Goal: Transaction & Acquisition: Subscribe to service/newsletter

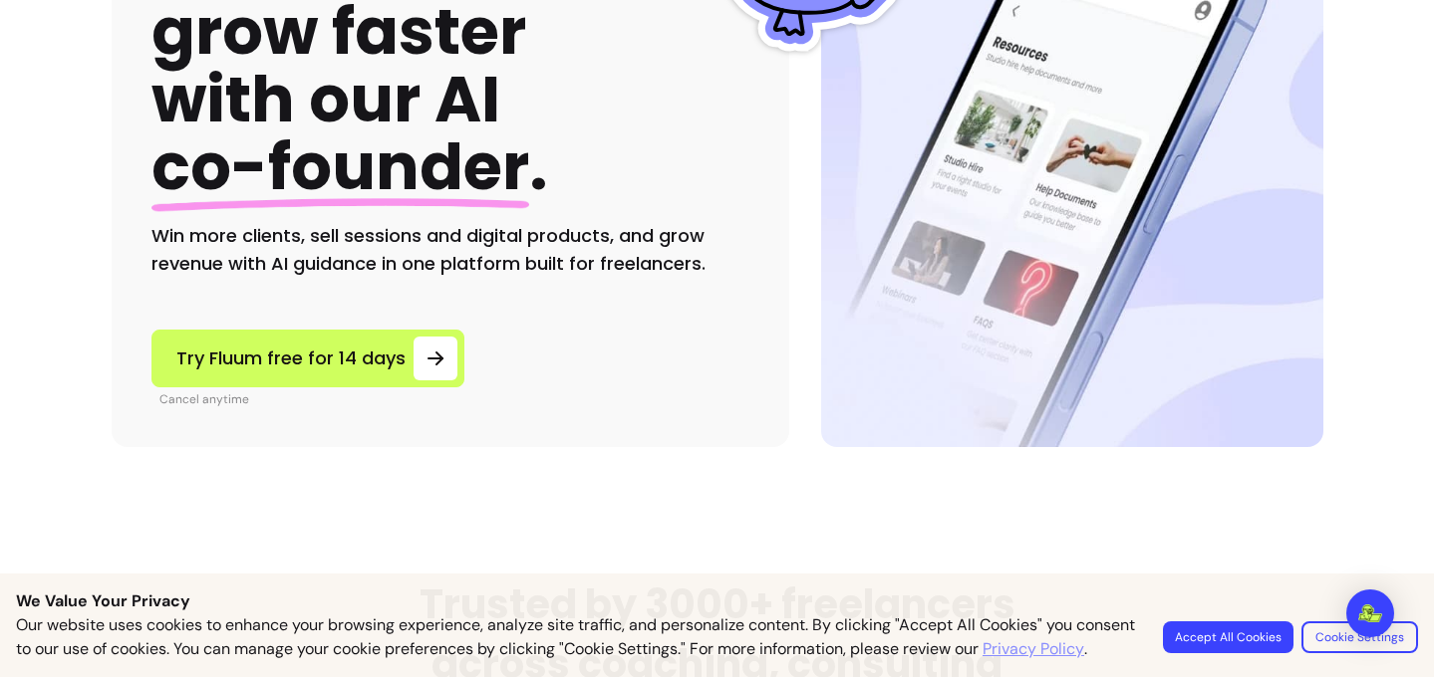
scroll to position [304, 0]
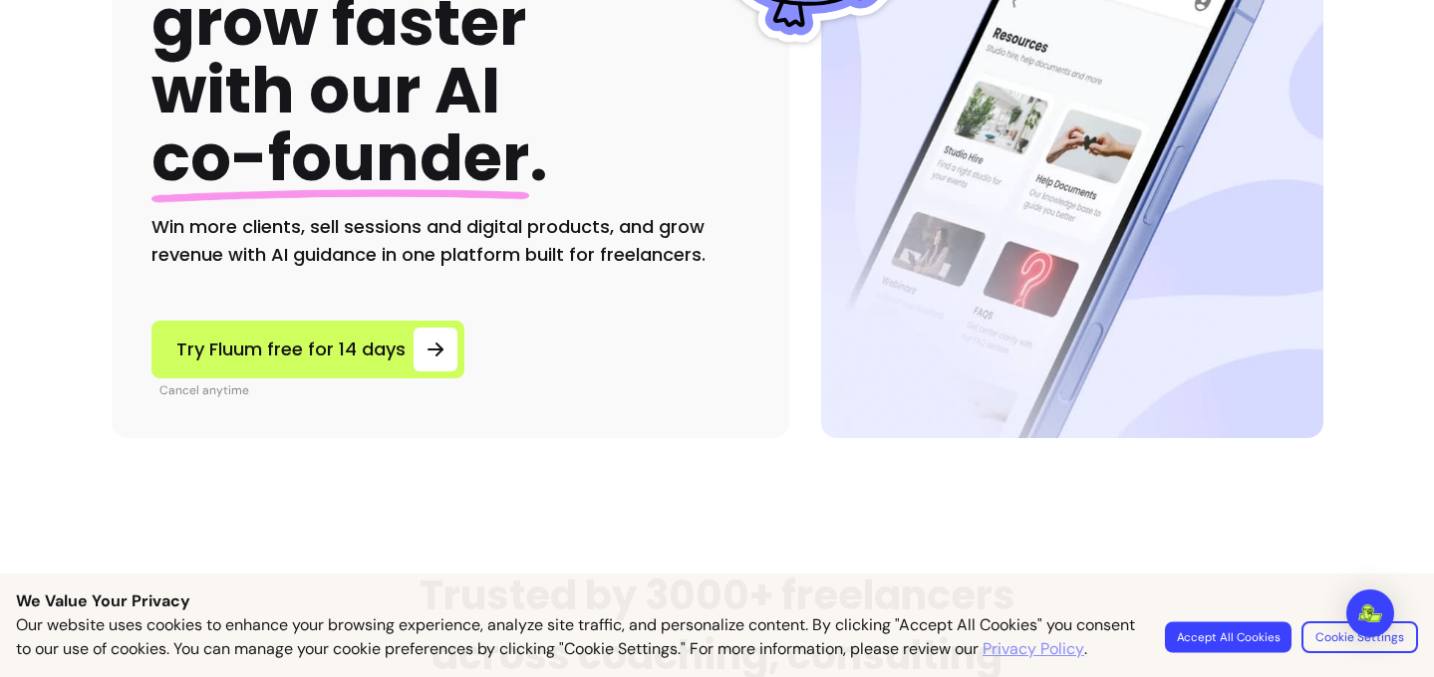
click at [1249, 634] on button "Accept All Cookies" at bounding box center [1228, 637] width 127 height 31
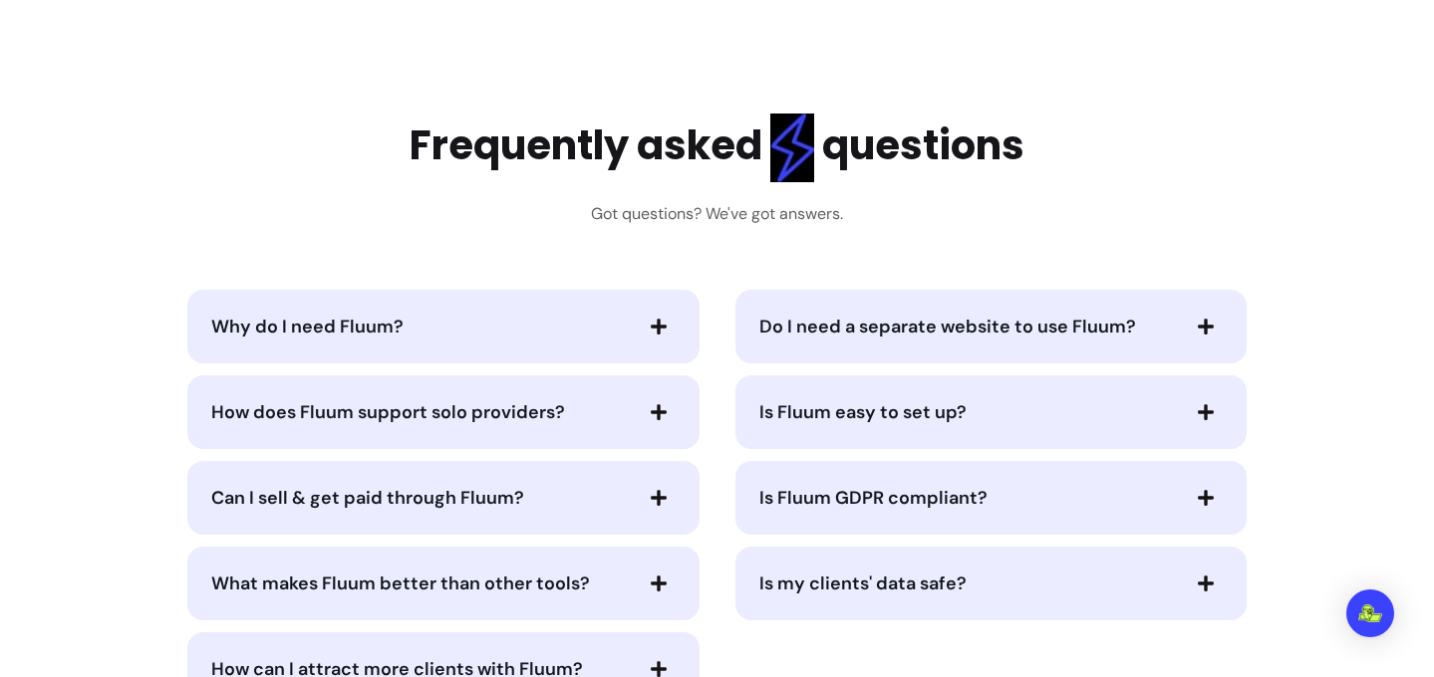
scroll to position [3920, 0]
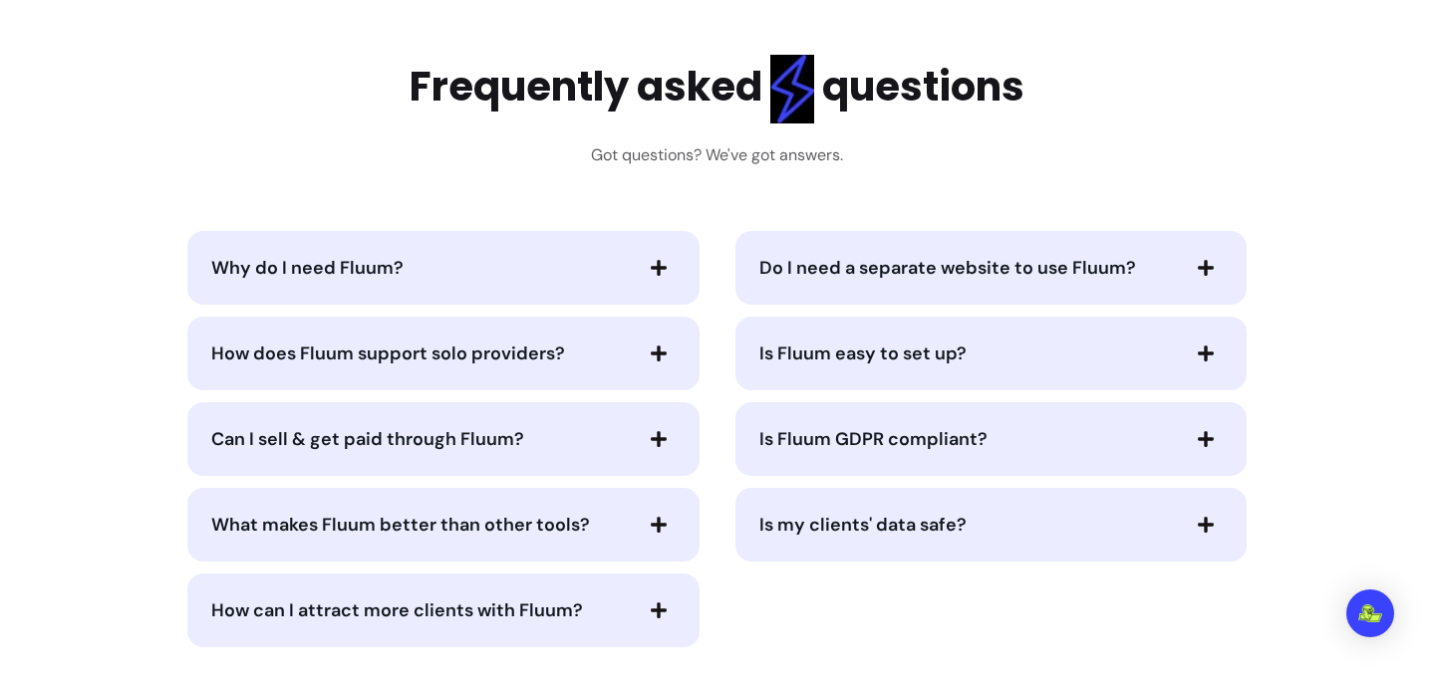
click at [611, 281] on span "Why do I need Fluum?" at bounding box center [420, 268] width 418 height 28
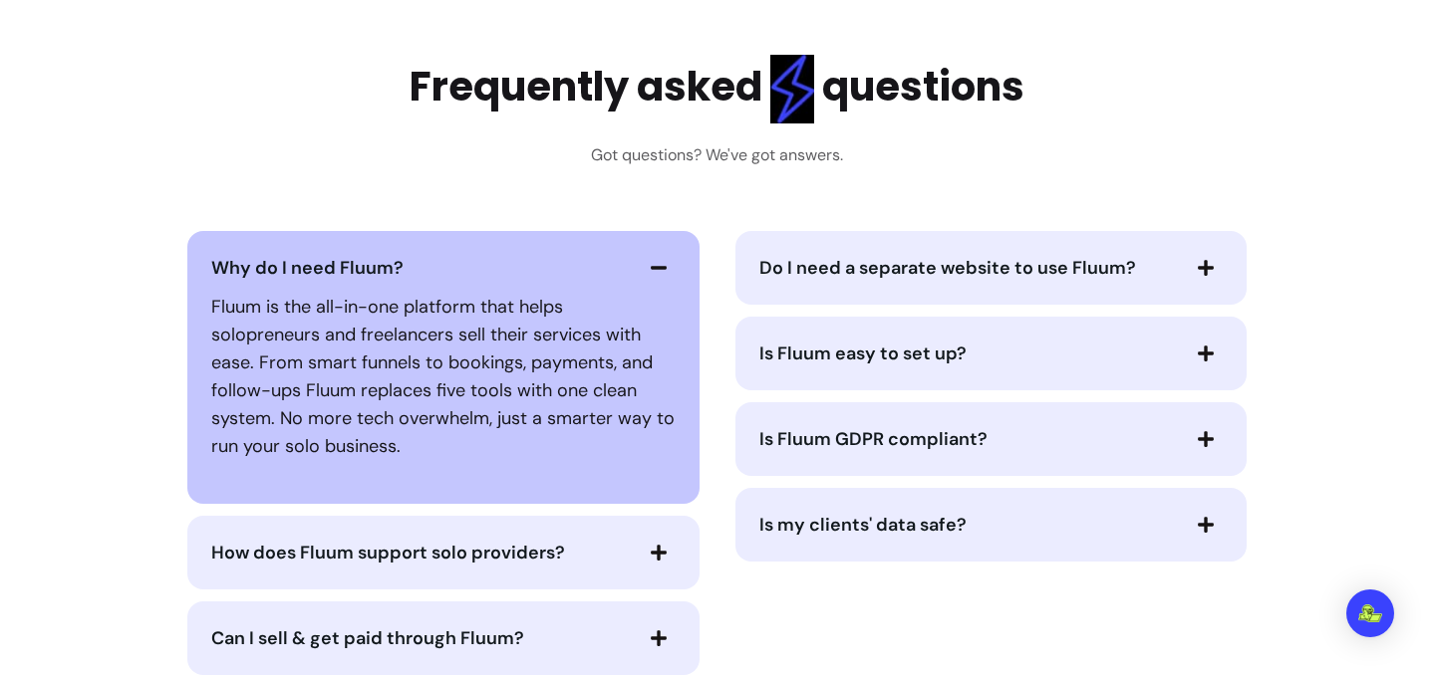
click at [596, 273] on span "Why do I need Fluum?" at bounding box center [420, 268] width 418 height 28
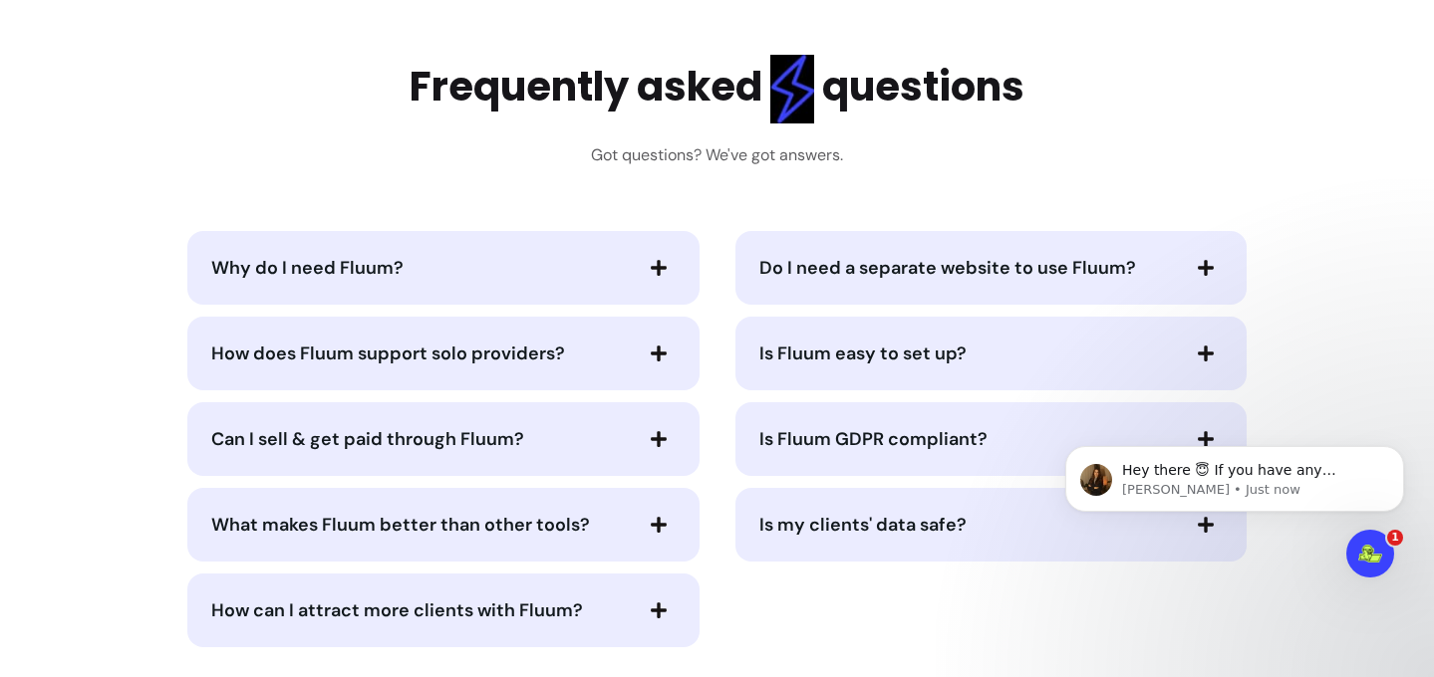
scroll to position [0, 0]
click at [1208, 495] on p "[PERSON_NAME] • Just now" at bounding box center [1250, 490] width 257 height 18
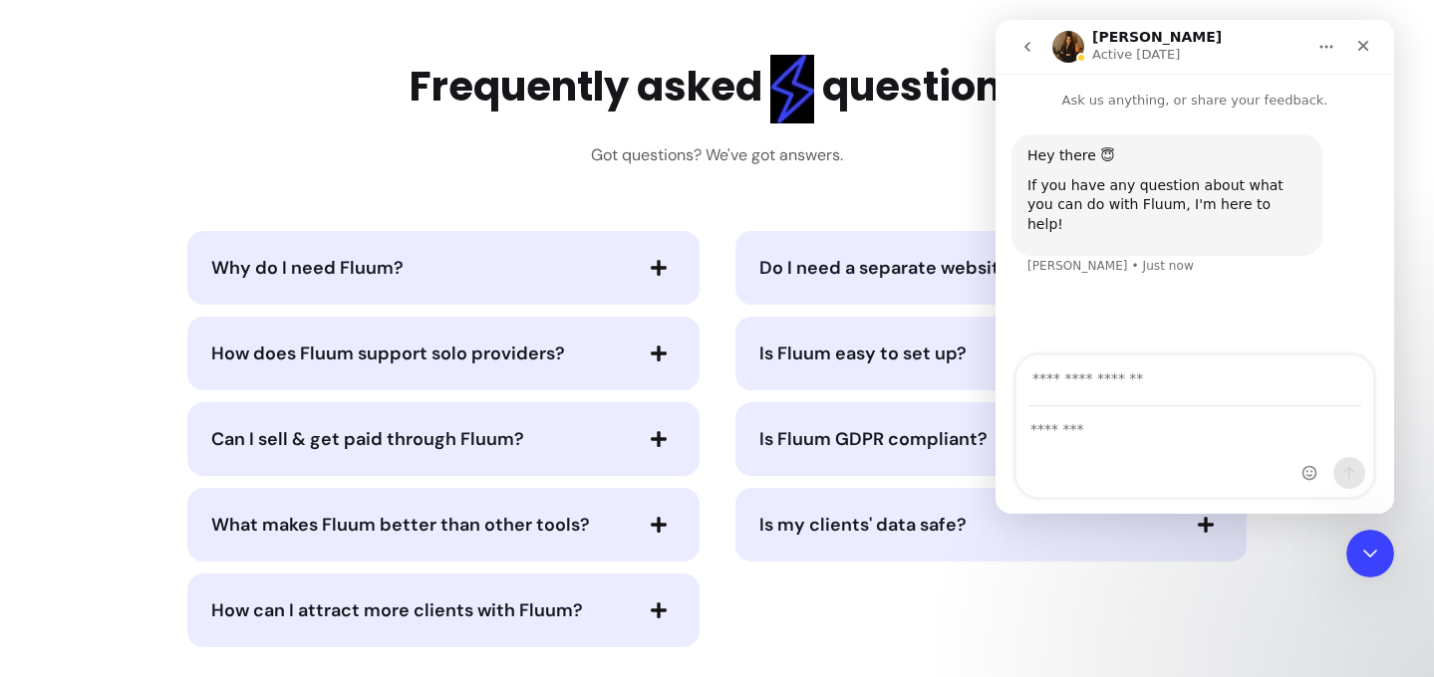
click at [1172, 458] on div "Intercom messenger" at bounding box center [1194, 452] width 357 height 90
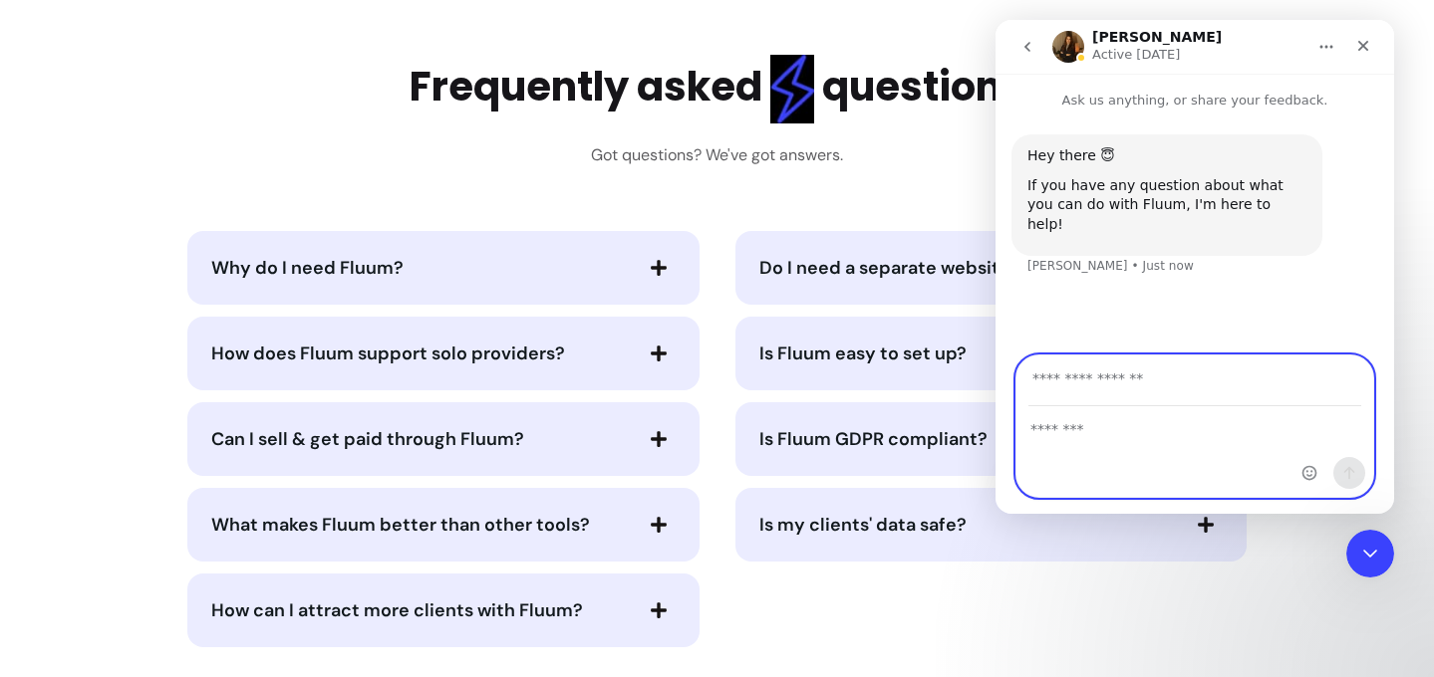
click at [1155, 440] on textarea "Message…" at bounding box center [1194, 424] width 357 height 34
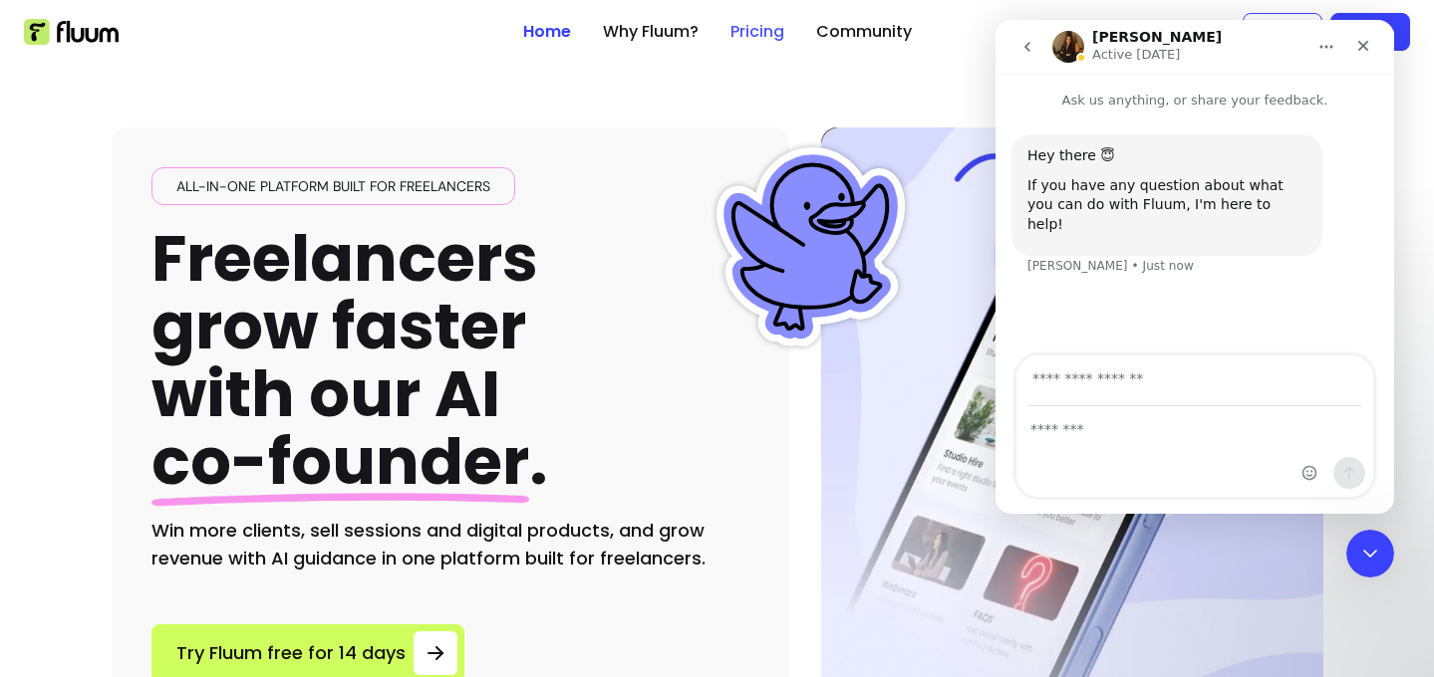
click at [766, 30] on link "Pricing" at bounding box center [757, 32] width 54 height 24
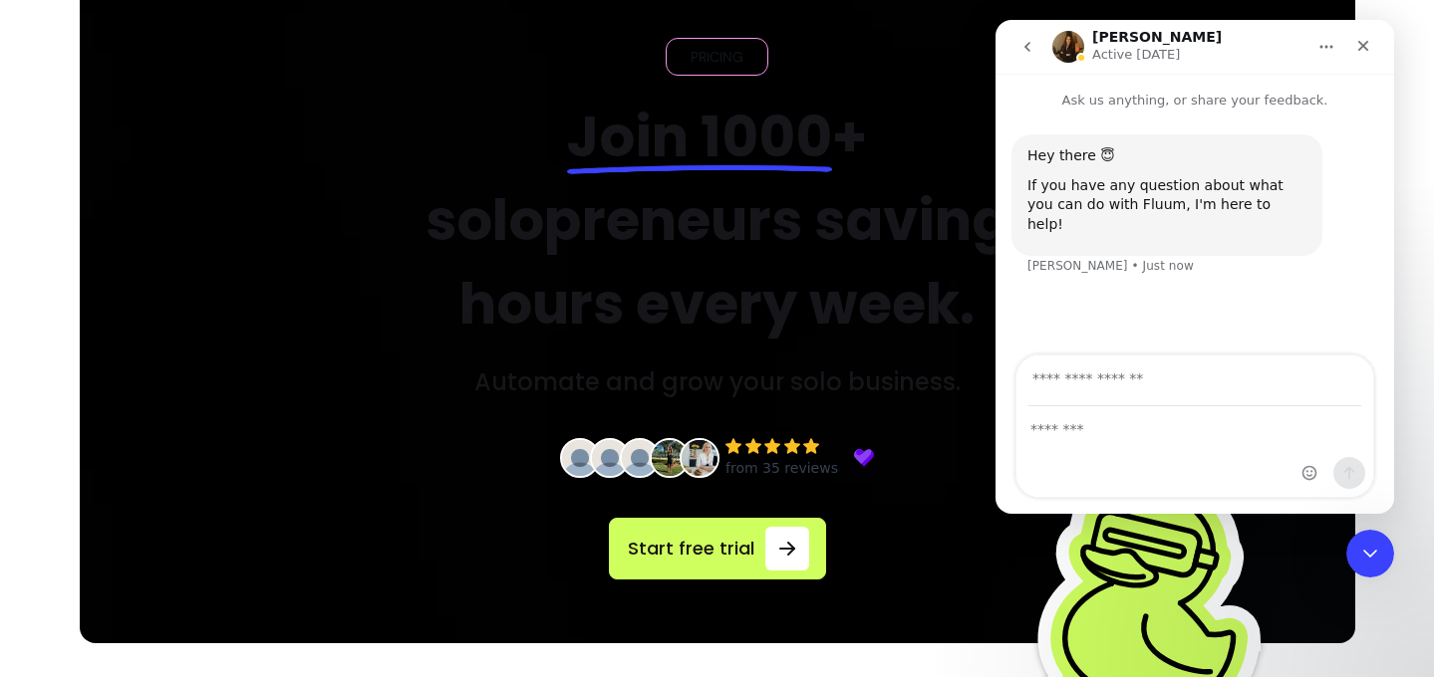
scroll to position [105, 0]
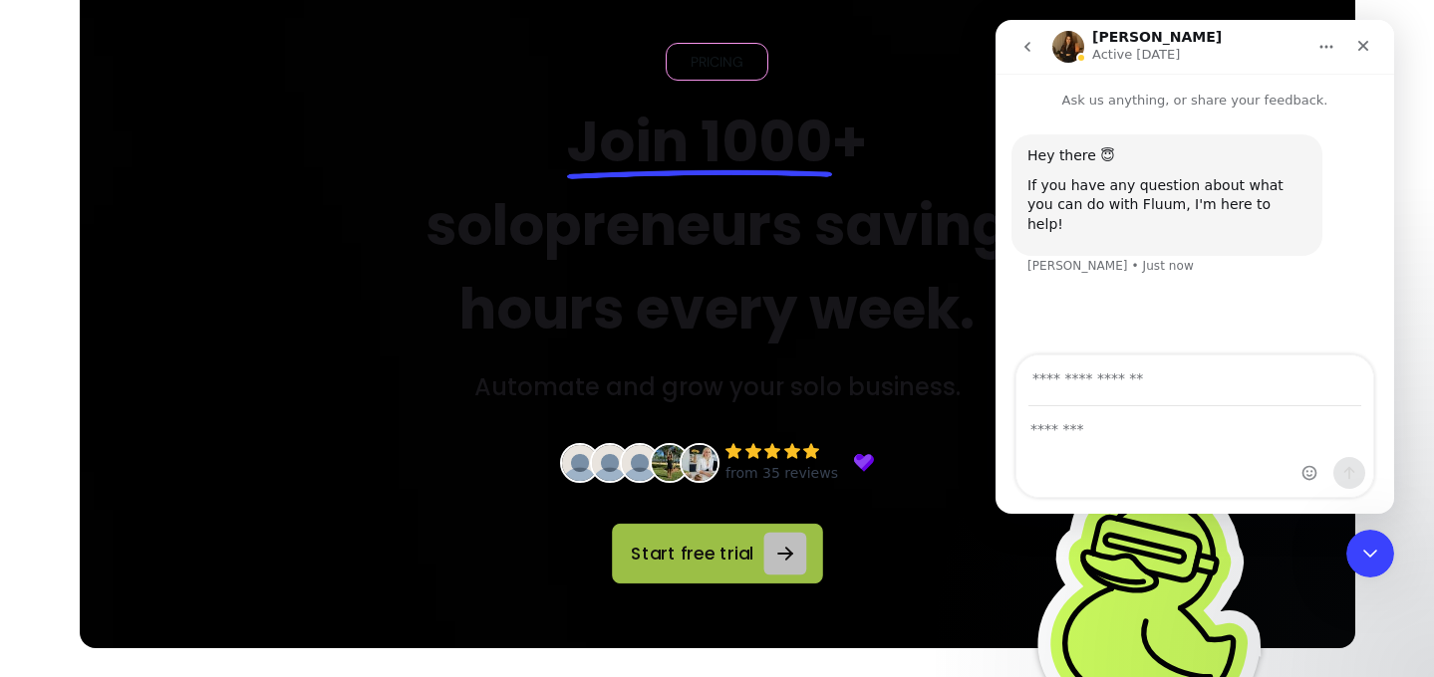
click at [712, 545] on span "Start free trial" at bounding box center [692, 553] width 128 height 27
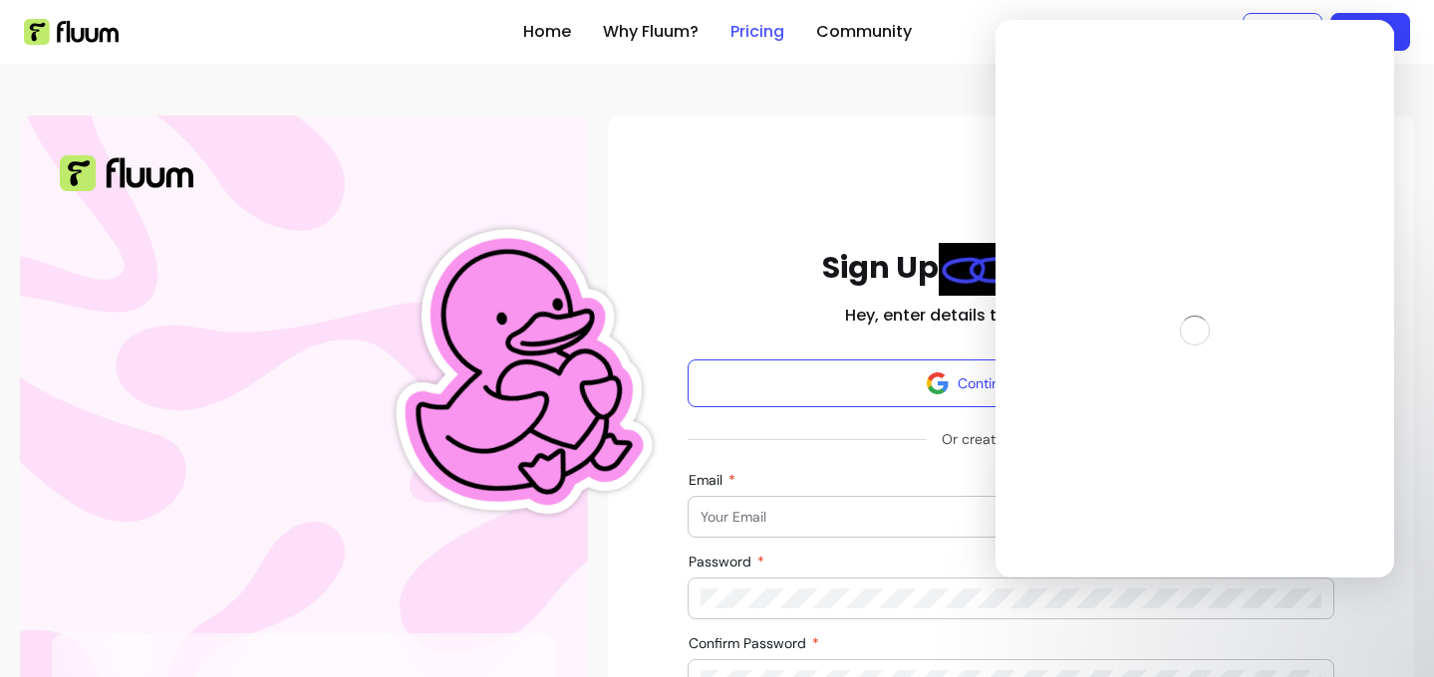
click at [760, 21] on link "Pricing" at bounding box center [757, 32] width 54 height 24
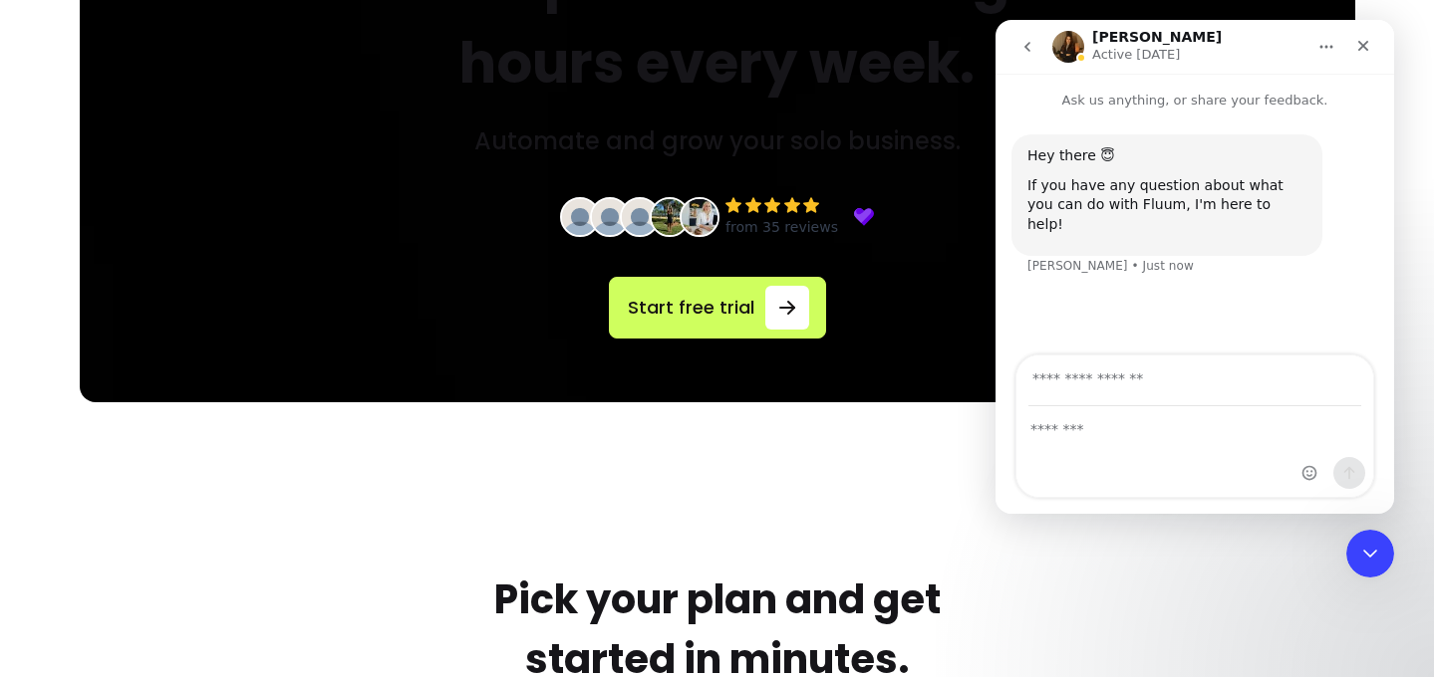
scroll to position [231, 0]
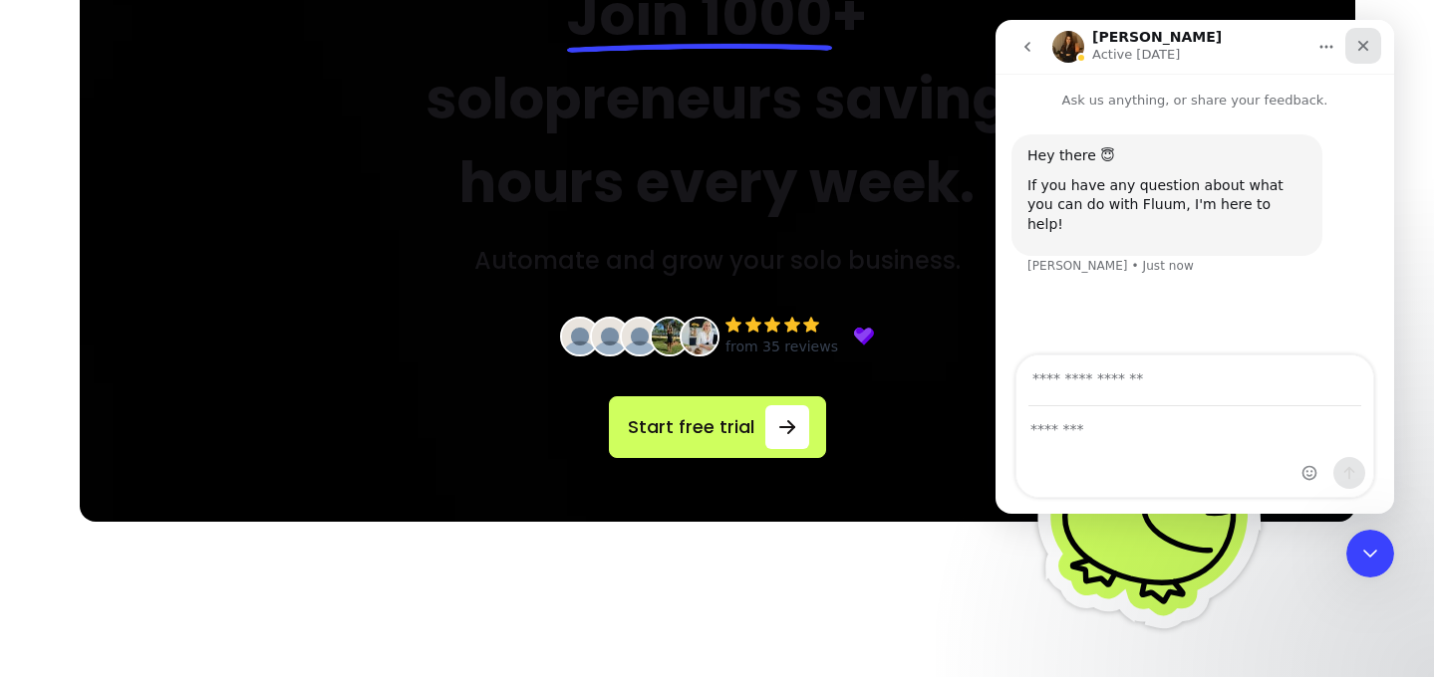
click at [1366, 54] on div "Close" at bounding box center [1363, 46] width 36 height 36
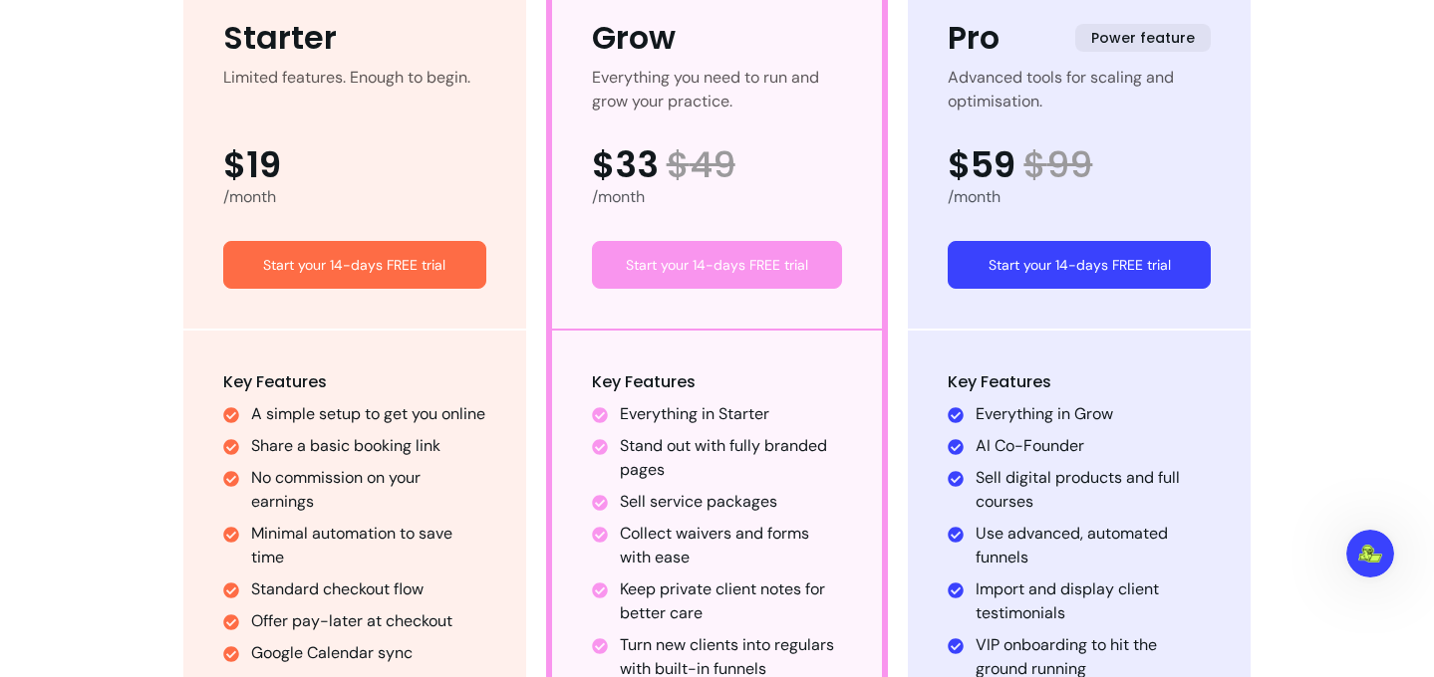
scroll to position [0, 0]
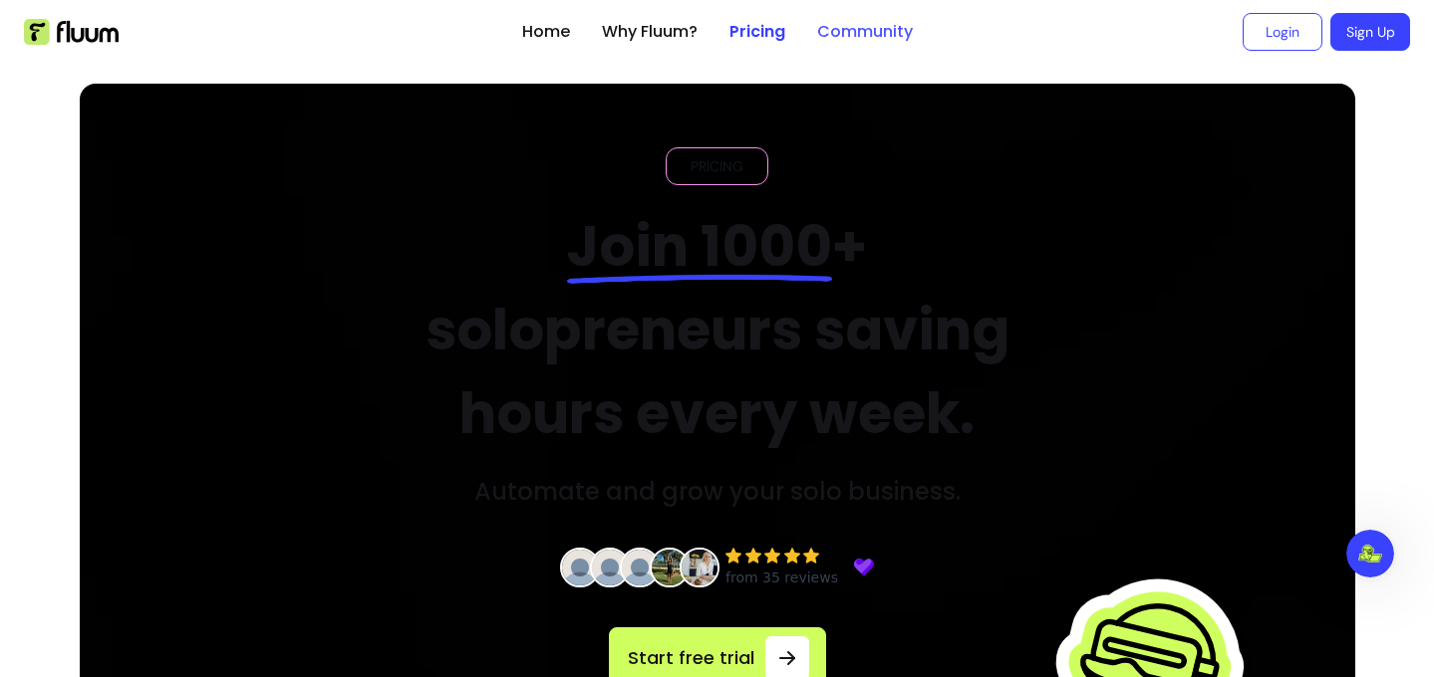
click at [881, 43] on link "Community" at bounding box center [865, 32] width 96 height 24
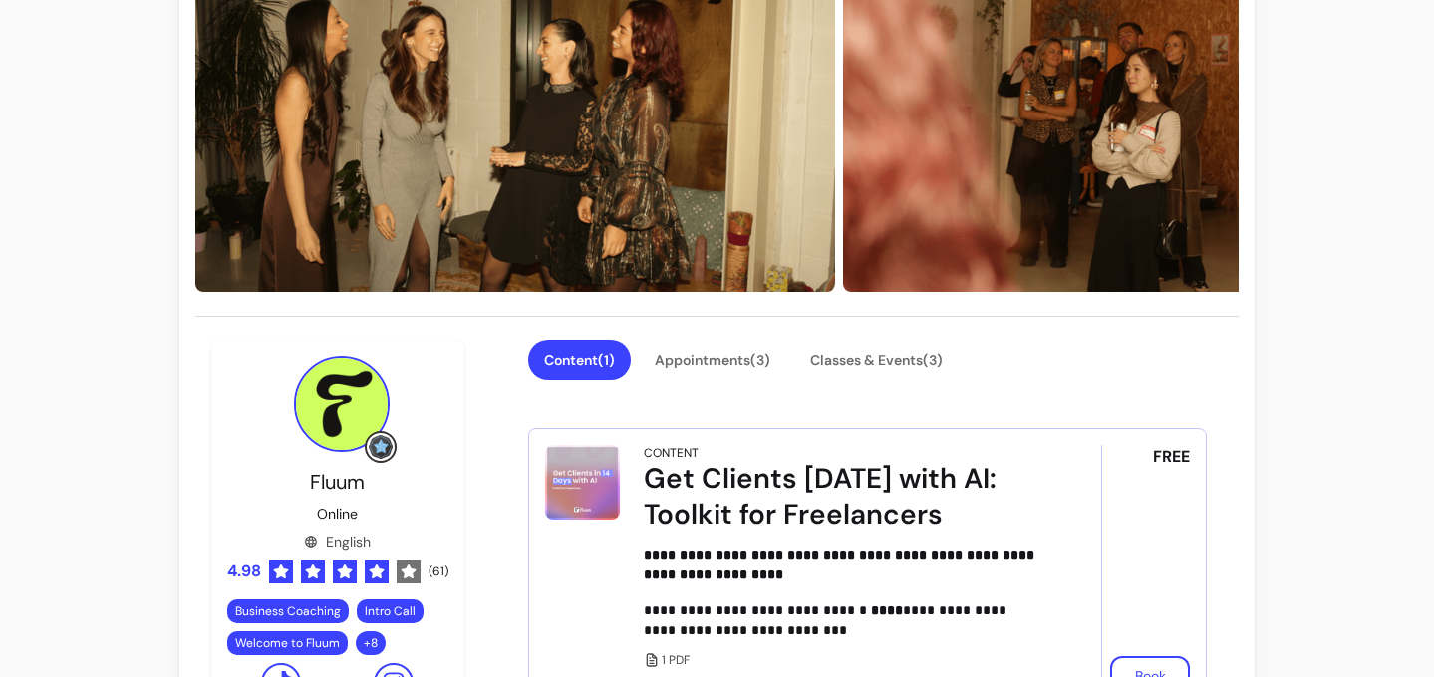
scroll to position [202, 0]
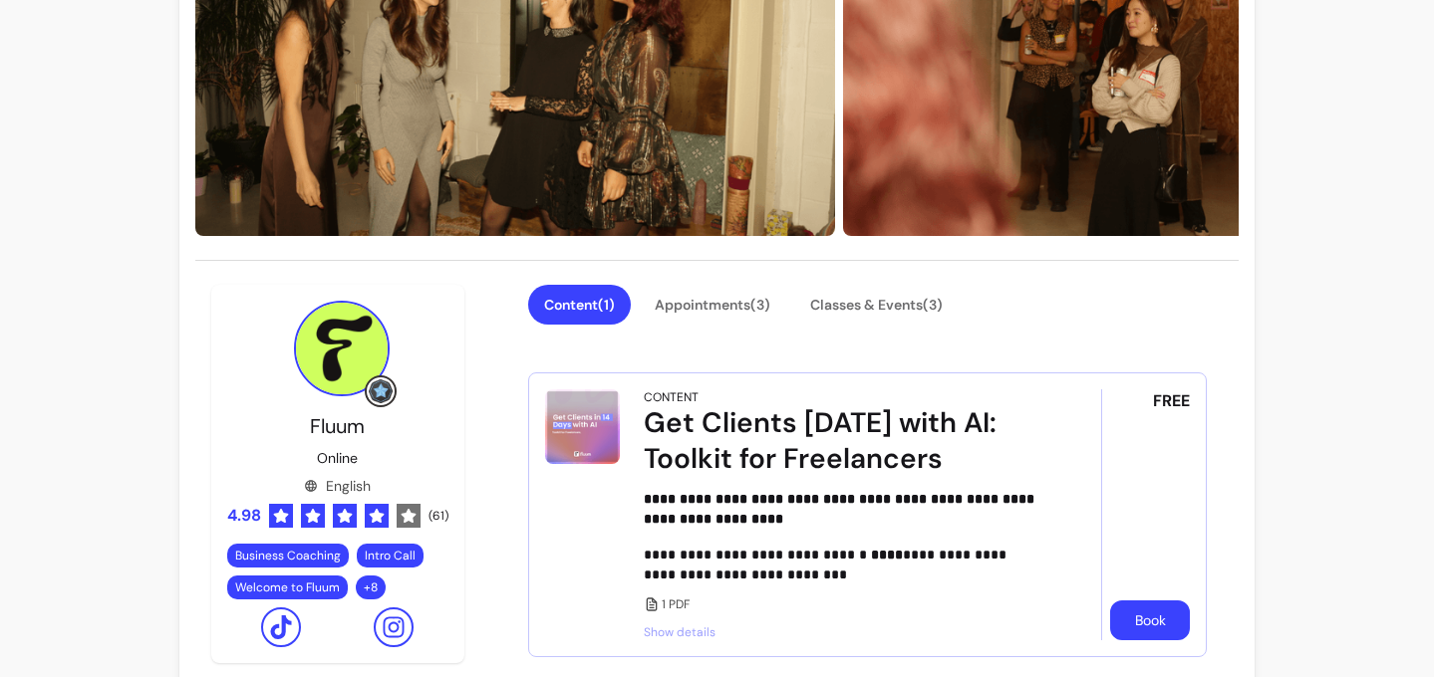
click at [1142, 626] on button "Book" at bounding box center [1150, 621] width 80 height 40
